Goal: Find specific fact: Find specific fact

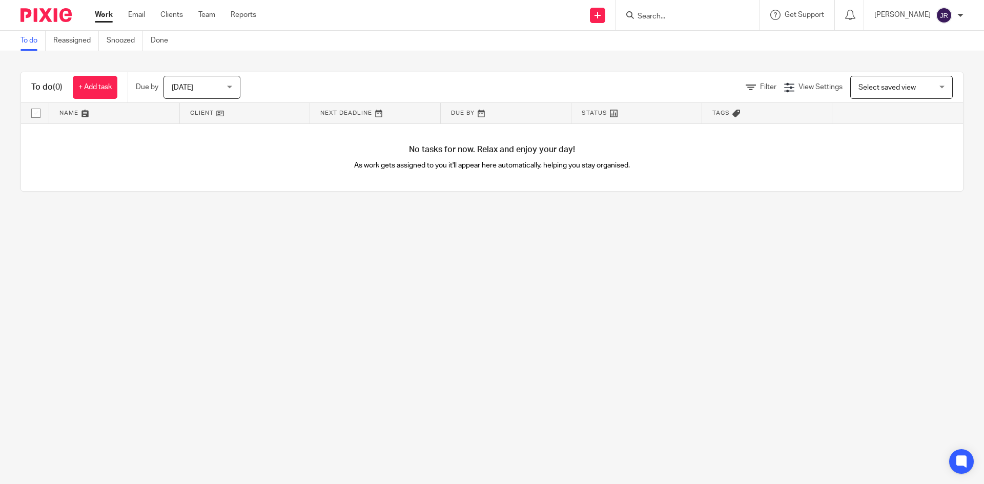
click at [651, 13] on input "Search" at bounding box center [682, 16] width 92 height 9
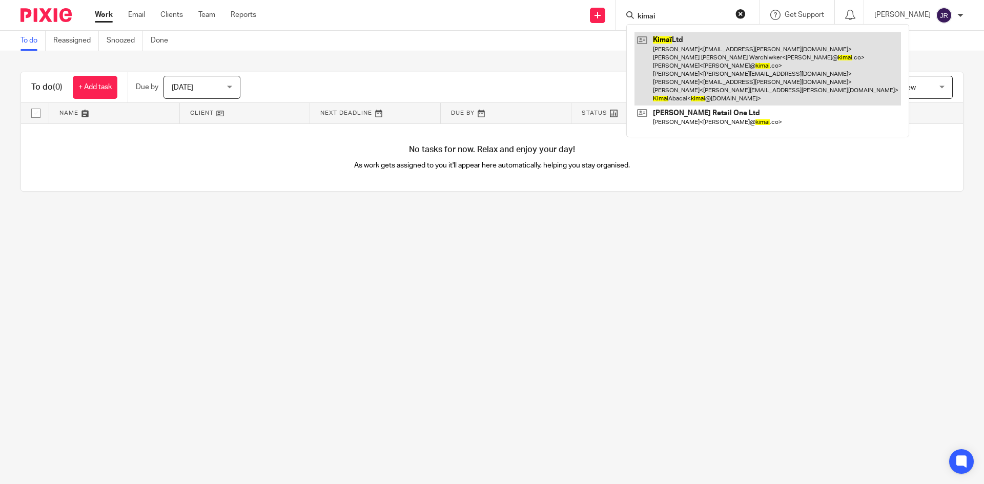
type input "kimai"
click at [734, 66] on link at bounding box center [767, 68] width 266 height 73
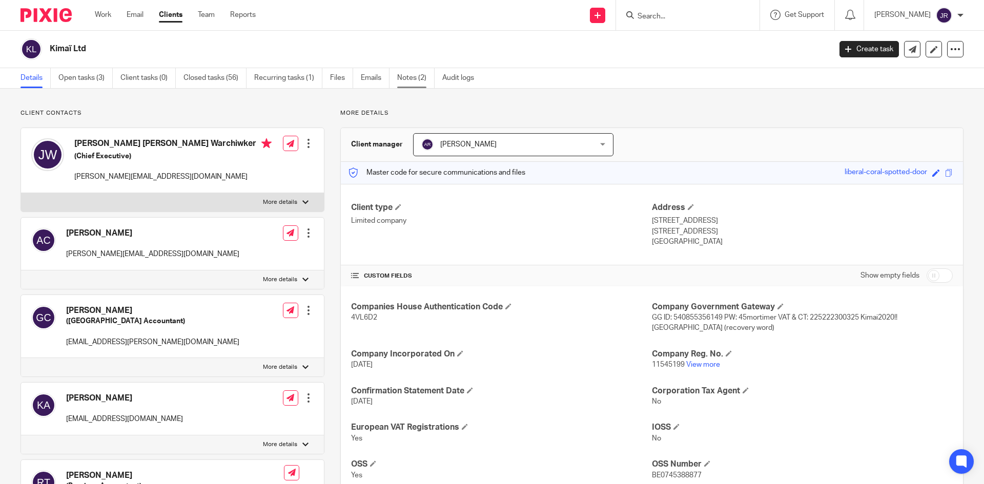
click at [401, 79] on link "Notes (2)" at bounding box center [415, 78] width 37 height 20
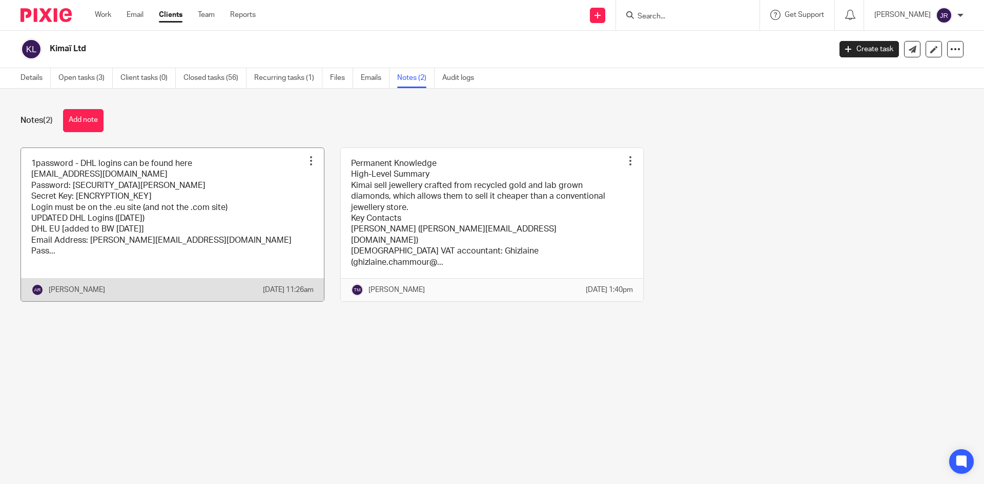
click at [221, 213] on link at bounding box center [172, 224] width 303 height 153
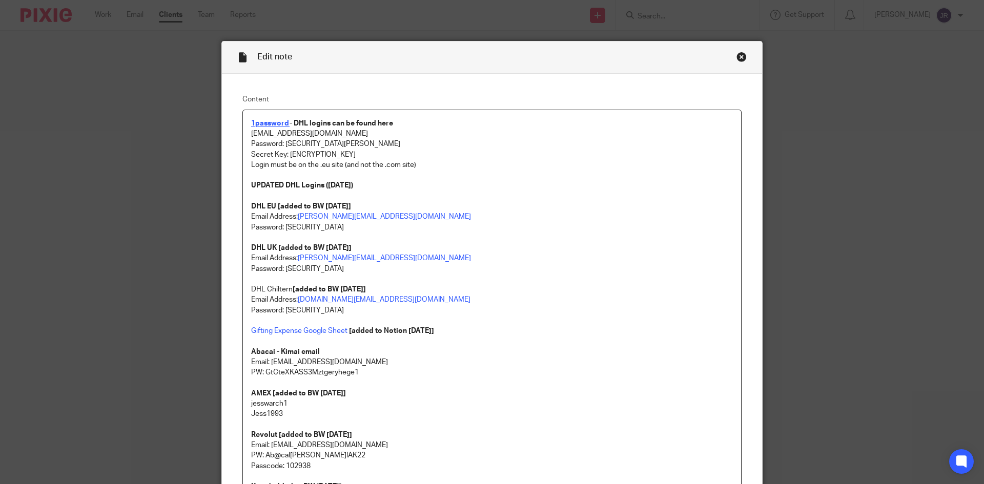
click at [279, 123] on strong "1password" at bounding box center [270, 123] width 38 height 7
click at [266, 125] on strong "1password" at bounding box center [270, 123] width 38 height 7
click at [285, 154] on link "[URL][DOMAIN_NAME]" at bounding box center [315, 155] width 73 height 10
click at [500, 212] on p "Email Address: [PERSON_NAME][EMAIL_ADDRESS][DOMAIN_NAME]" at bounding box center [492, 217] width 482 height 10
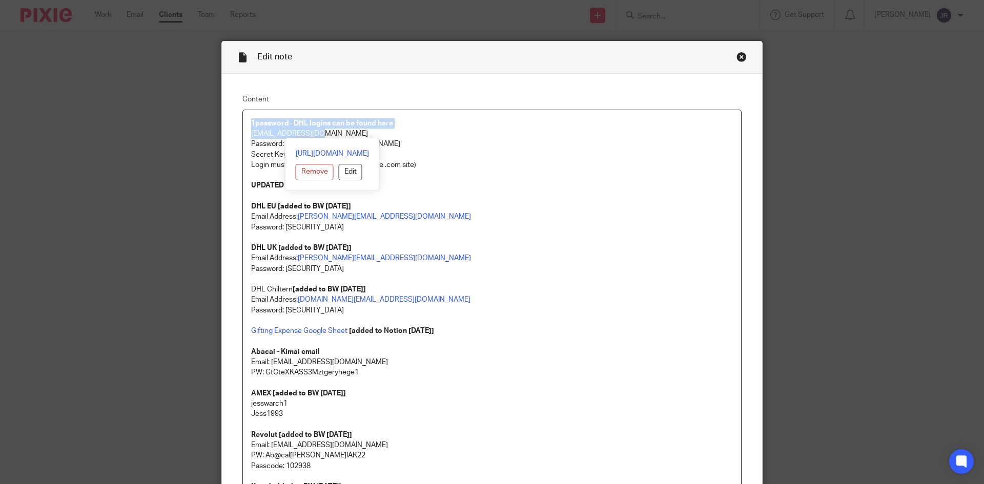
drag, startPoint x: 326, startPoint y: 131, endPoint x: 242, endPoint y: 129, distance: 83.5
click at [347, 132] on p "[EMAIL_ADDRESS][DOMAIN_NAME]" at bounding box center [492, 134] width 482 height 10
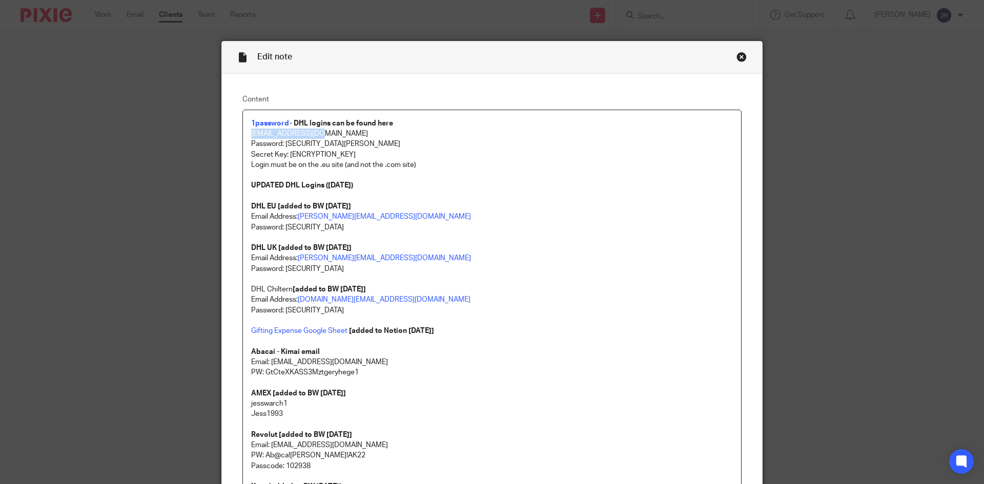
drag, startPoint x: 318, startPoint y: 133, endPoint x: 215, endPoint y: 133, distance: 103.0
click at [215, 133] on div "Edit note Content 1password - DHL logins can be found here [EMAIL_ADDRESS][DOMA…" at bounding box center [492, 242] width 984 height 484
copy p "[EMAIL_ADDRESS][DOMAIN_NAME]"
drag, startPoint x: 349, startPoint y: 143, endPoint x: 283, endPoint y: 149, distance: 66.3
click at [283, 149] on p "Password: [SECURITY_DATA][PERSON_NAME]" at bounding box center [492, 144] width 482 height 10
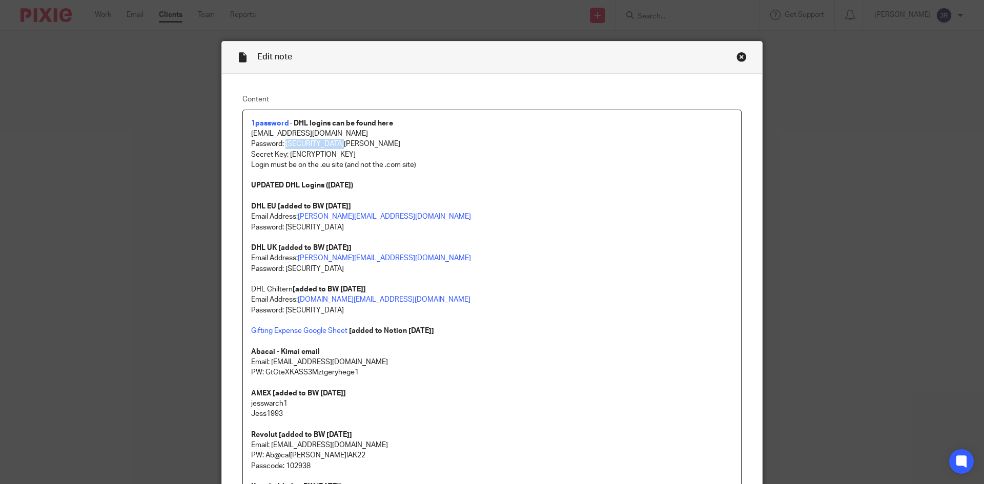
copy p "Ab@ca![PERSON_NAME]!AK22"
